Goal: Task Accomplishment & Management: Complete application form

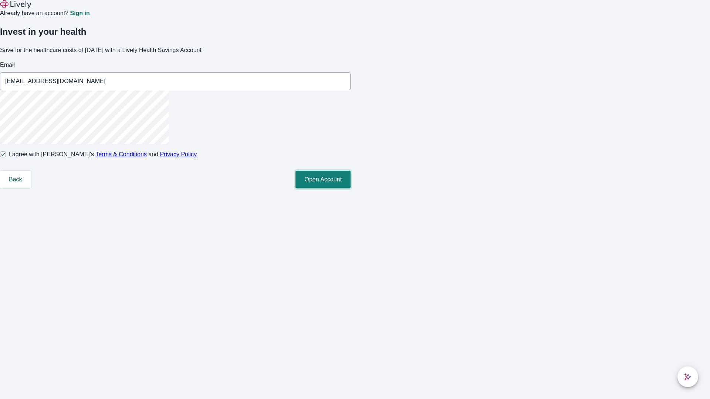
click at [350, 188] on button "Open Account" at bounding box center [322, 180] width 55 height 18
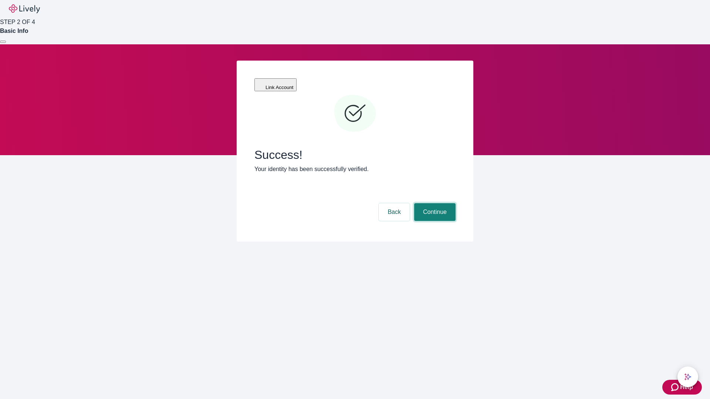
click at [434, 203] on button "Continue" at bounding box center [434, 212] width 41 height 18
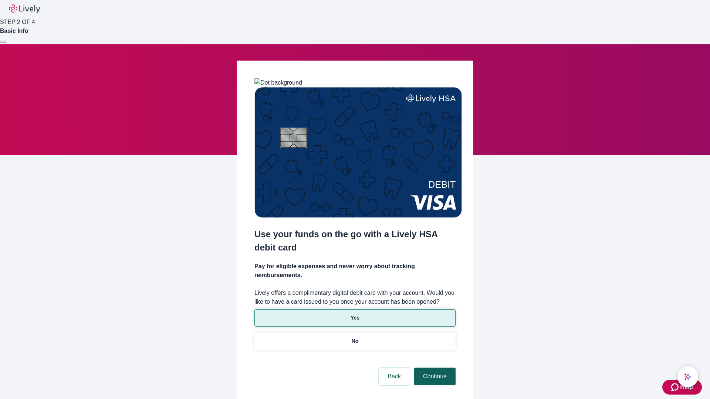
click at [354, 314] on p "Yes" at bounding box center [354, 318] width 9 height 8
click at [434, 368] on button "Continue" at bounding box center [434, 377] width 41 height 18
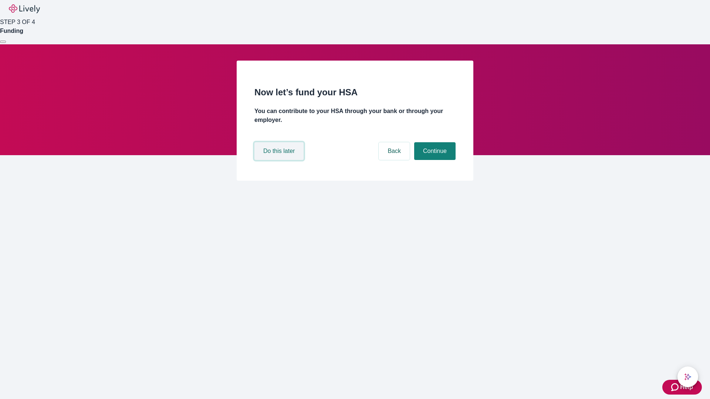
click at [280, 160] on button "Do this later" at bounding box center [278, 151] width 49 height 18
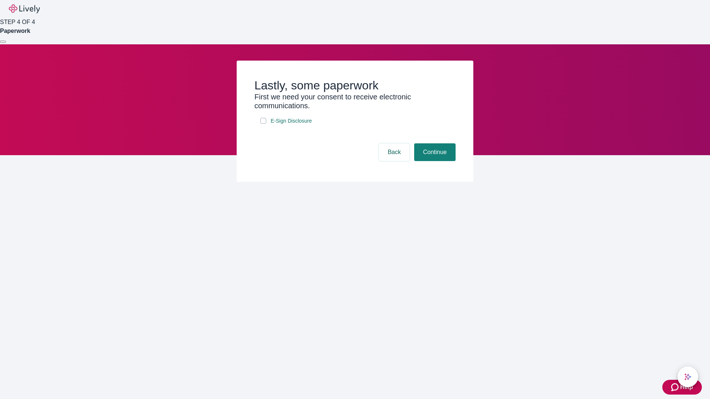
click at [263, 124] on input "E-Sign Disclosure" at bounding box center [263, 121] width 6 height 6
checkbox input "true"
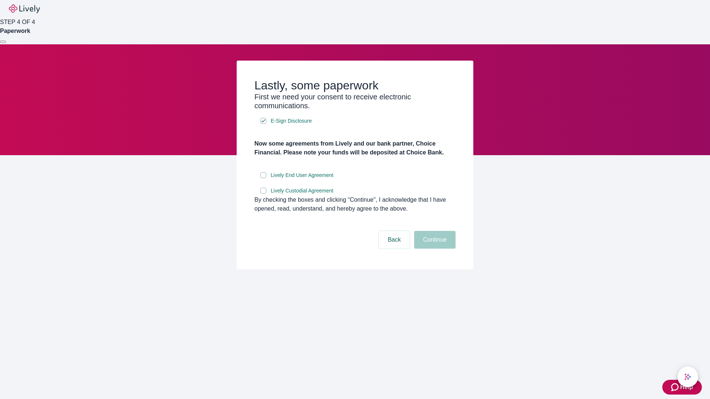
click at [263, 178] on input "Lively End User Agreement" at bounding box center [263, 175] width 6 height 6
checkbox input "true"
click at [263, 194] on input "Lively Custodial Agreement" at bounding box center [263, 191] width 6 height 6
checkbox input "true"
click at [434, 249] on button "Continue" at bounding box center [434, 240] width 41 height 18
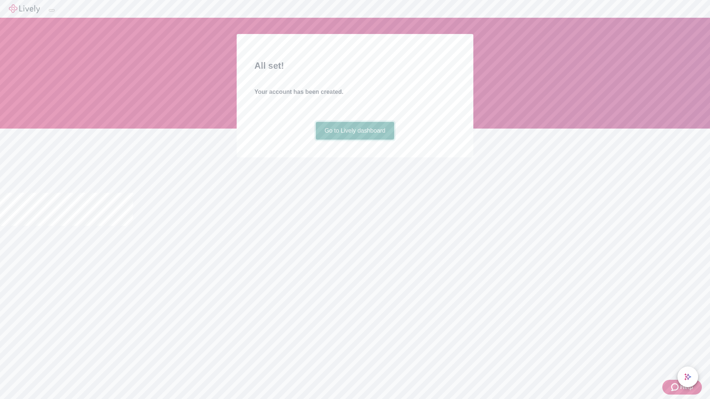
click at [354, 140] on link "Go to Lively dashboard" at bounding box center [355, 131] width 79 height 18
